Goal: Check status

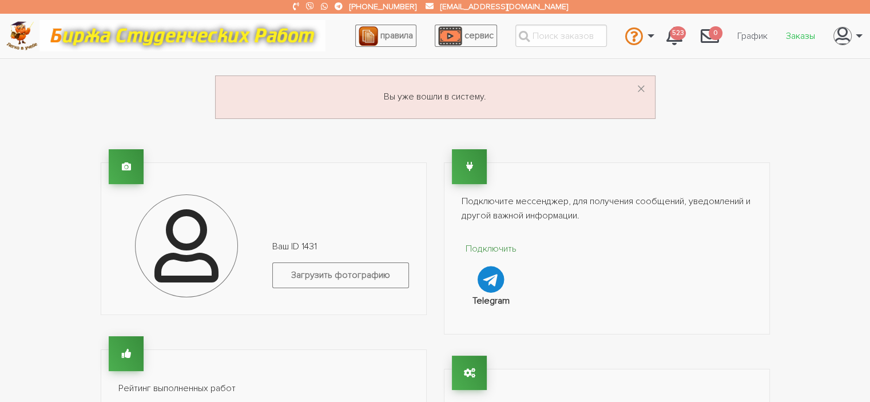
click at [801, 37] on link "Заказы" at bounding box center [800, 36] width 47 height 22
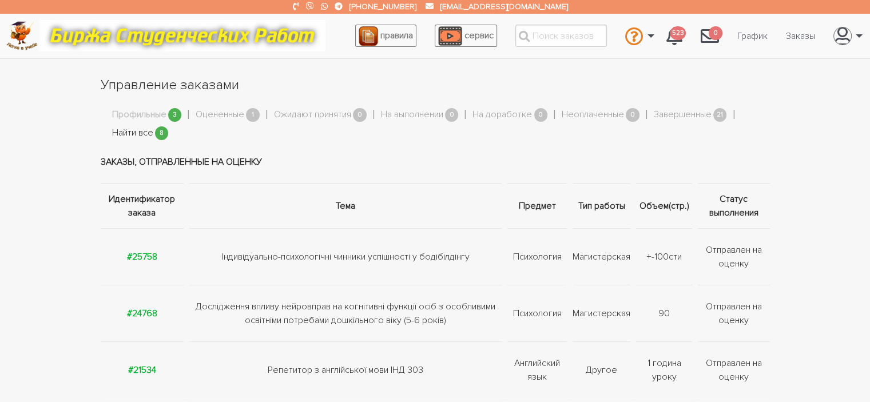
click at [142, 129] on link "Найти все" at bounding box center [132, 133] width 41 height 15
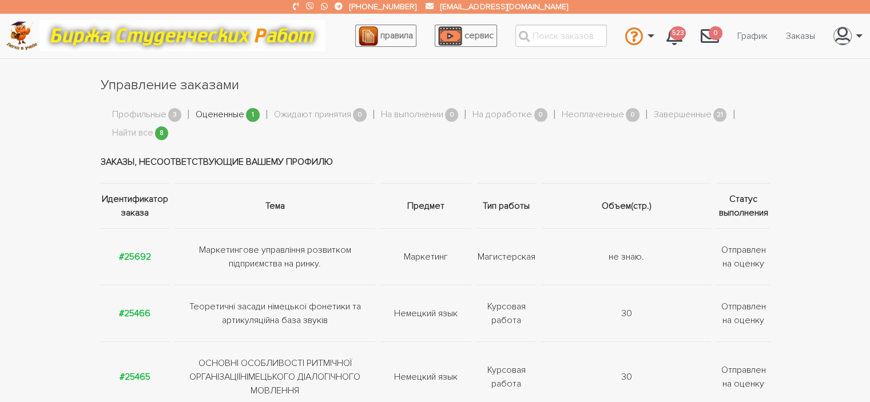
click at [220, 114] on link "Оцененные" at bounding box center [220, 115] width 49 height 15
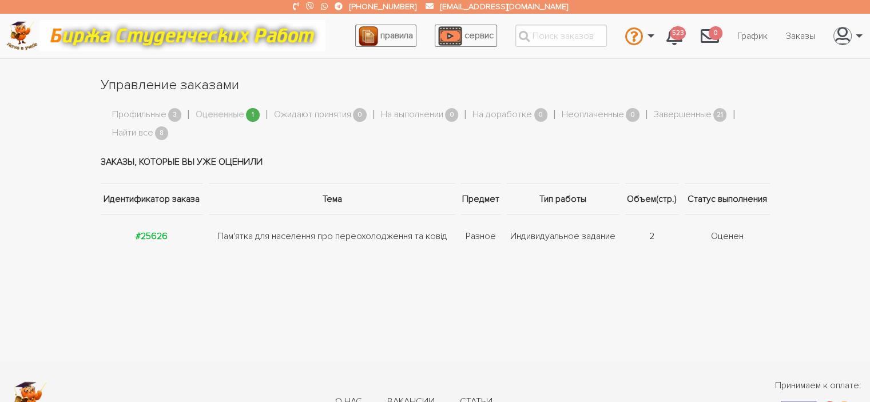
click at [135, 230] on td "#25626" at bounding box center [154, 235] width 106 height 43
click at [148, 236] on strong "#25626" at bounding box center [152, 236] width 32 height 11
